Goal: Information Seeking & Learning: Check status

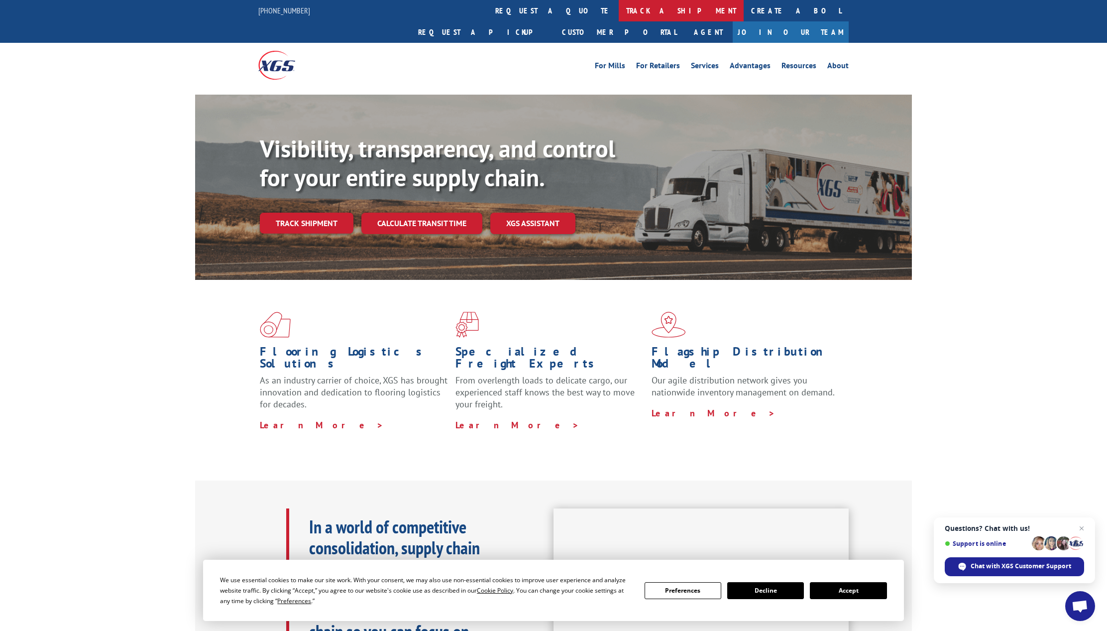
click at [619, 11] on link "track a shipment" at bounding box center [681, 10] width 125 height 21
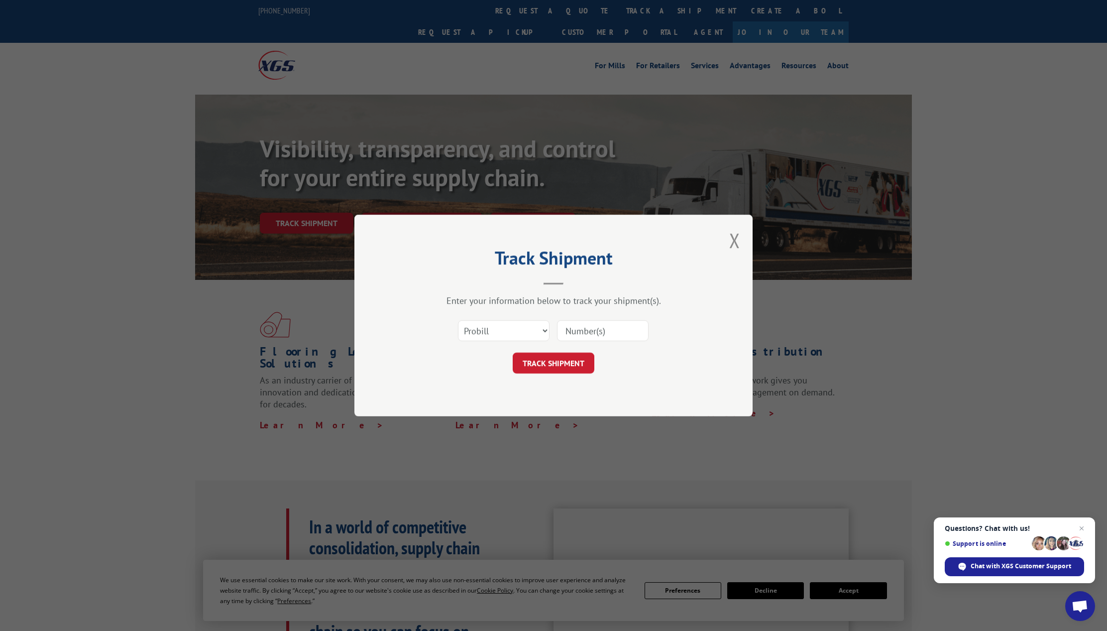
click at [590, 327] on input at bounding box center [603, 330] width 92 height 21
paste input "17503789"
type input "17503789"
click at [576, 360] on button "TRACK SHIPMENT" at bounding box center [554, 362] width 82 height 21
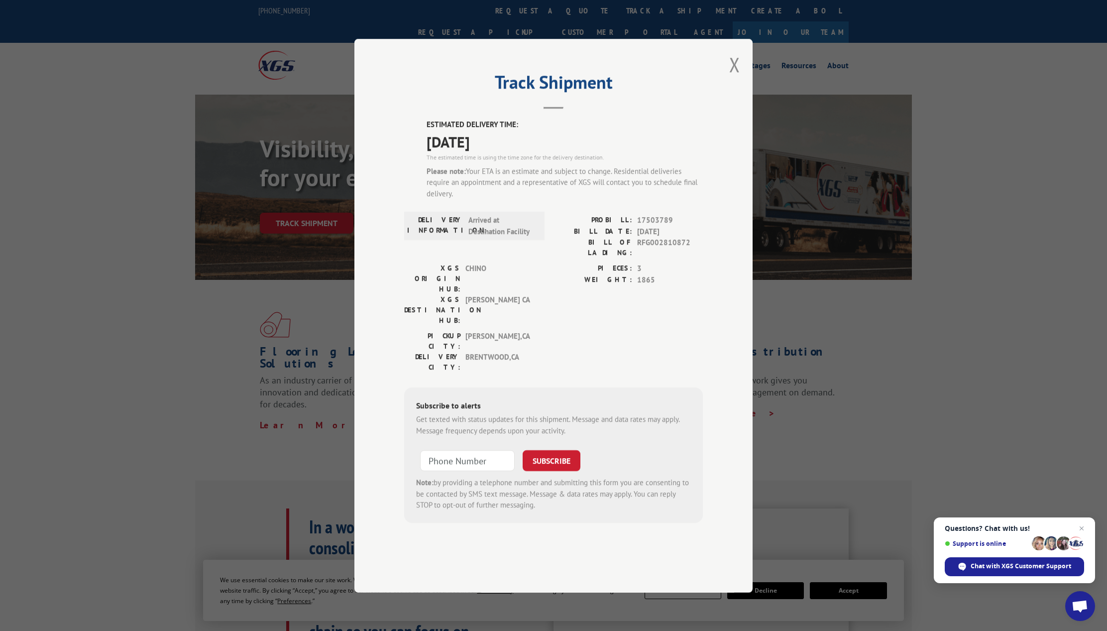
click at [475, 152] on span "[DATE]" at bounding box center [564, 141] width 276 height 22
click at [666, 226] on span "17503789" at bounding box center [670, 219] width 66 height 11
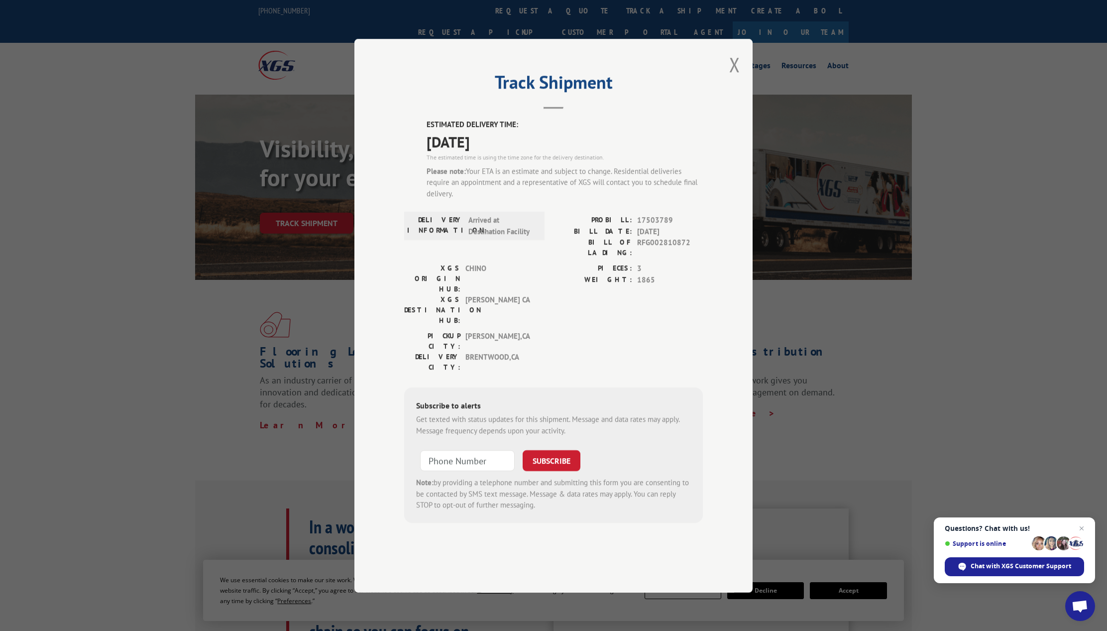
click at [660, 237] on span "[DATE]" at bounding box center [670, 230] width 66 height 11
click at [485, 237] on span "Arrived at Destination Facility" at bounding box center [501, 225] width 67 height 22
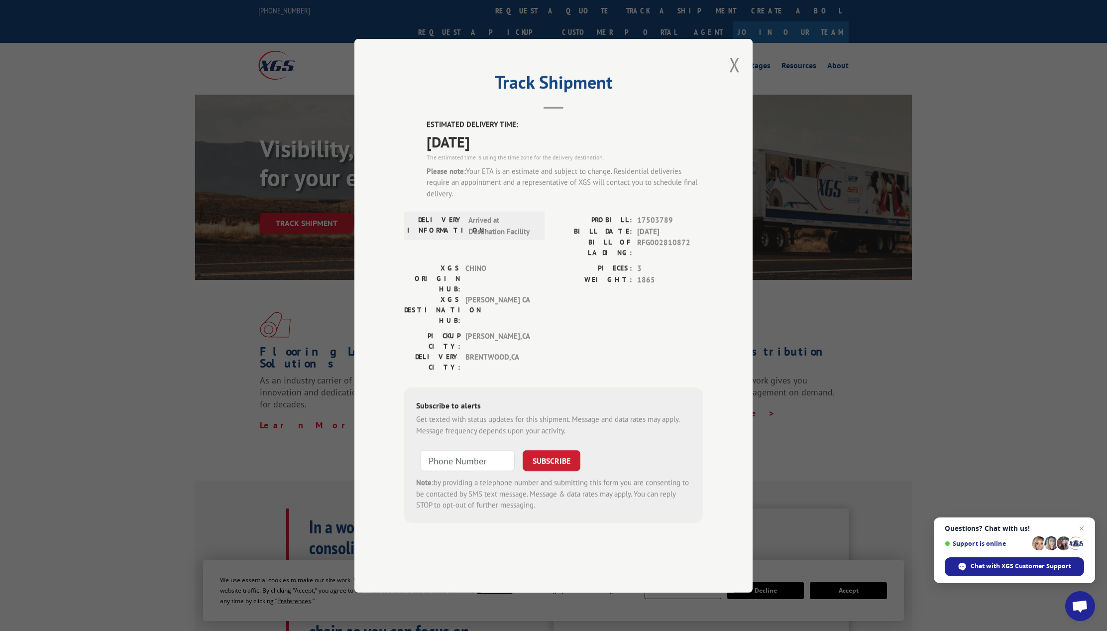
click at [648, 226] on span "17503789" at bounding box center [670, 219] width 66 height 11
click at [450, 152] on span "[DATE]" at bounding box center [564, 141] width 276 height 22
